Goal: Task Accomplishment & Management: Manage account settings

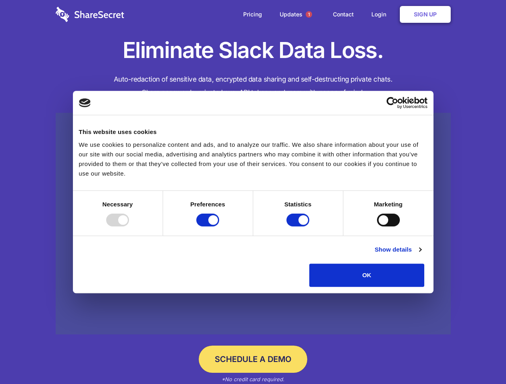
click at [129, 227] on div at bounding box center [117, 220] width 23 height 13
click at [219, 227] on input "Preferences" at bounding box center [207, 220] width 23 height 13
checkbox input "false"
click at [299, 227] on input "Statistics" at bounding box center [297, 220] width 23 height 13
checkbox input "false"
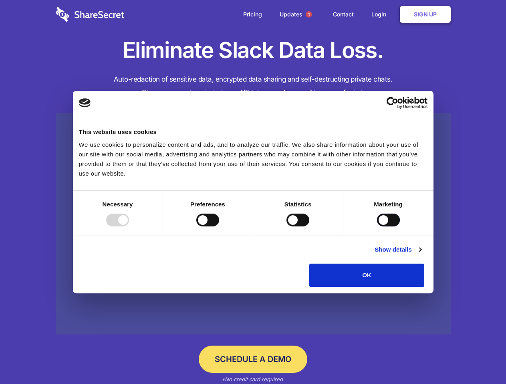
click at [377, 227] on input "Marketing" at bounding box center [388, 220] width 23 height 13
checkbox input "true"
click at [421, 255] on link "Show details" at bounding box center [397, 250] width 46 height 10
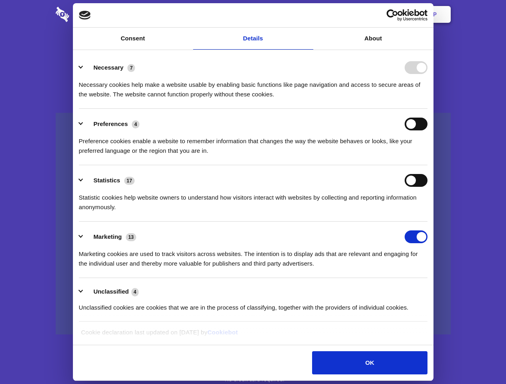
click at [427, 222] on li "Statistics 17 Statistic cookies help website owners to understand how visitors …" at bounding box center [253, 193] width 348 height 56
click at [308, 14] on span "1" at bounding box center [308, 14] width 6 height 6
